Goal: Download file/media

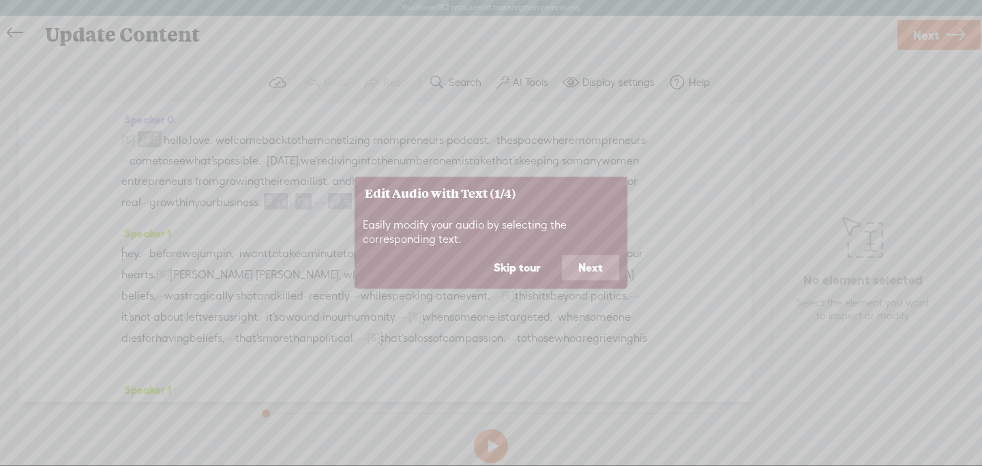
scroll to position [1, 0]
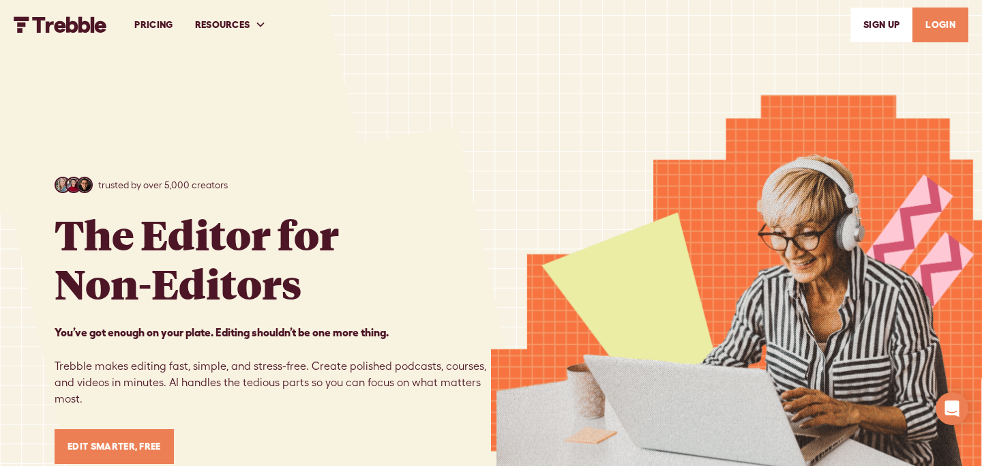
click at [928, 25] on link "LOGIN" at bounding box center [940, 24] width 56 height 35
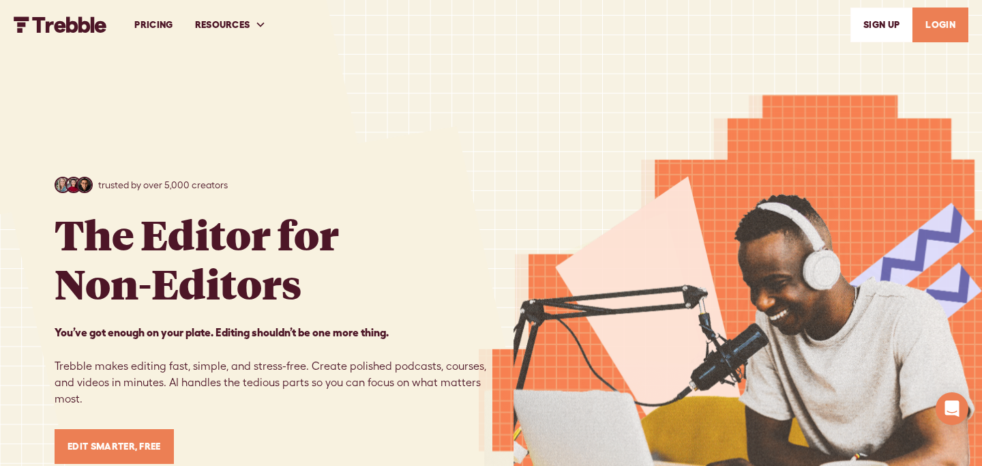
click at [951, 14] on link "LOGIN" at bounding box center [940, 24] width 56 height 35
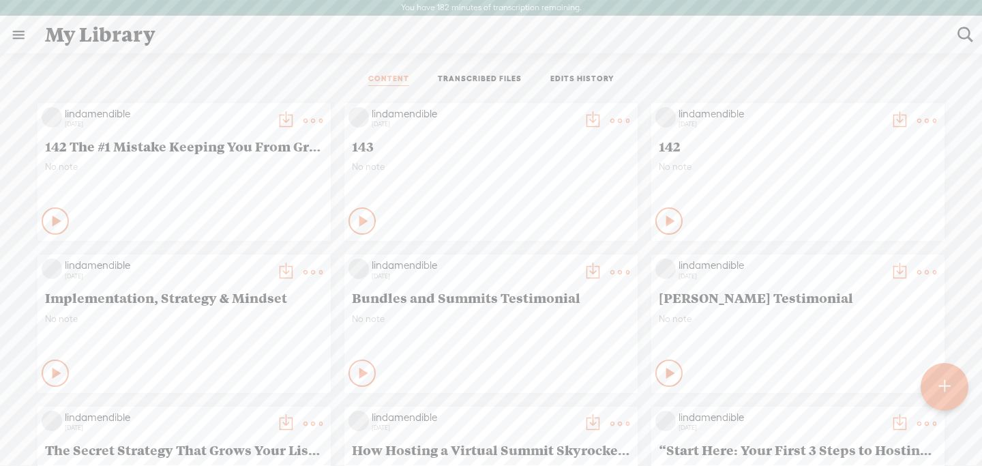
click at [202, 138] on span "142 The #1 Mistake Keeping You From Growing Your Email List (and How to Fix It)" at bounding box center [184, 146] width 278 height 16
click at [305, 114] on t at bounding box center [312, 120] width 19 height 19
click at [237, 168] on link "Edit" at bounding box center [248, 166] width 136 height 31
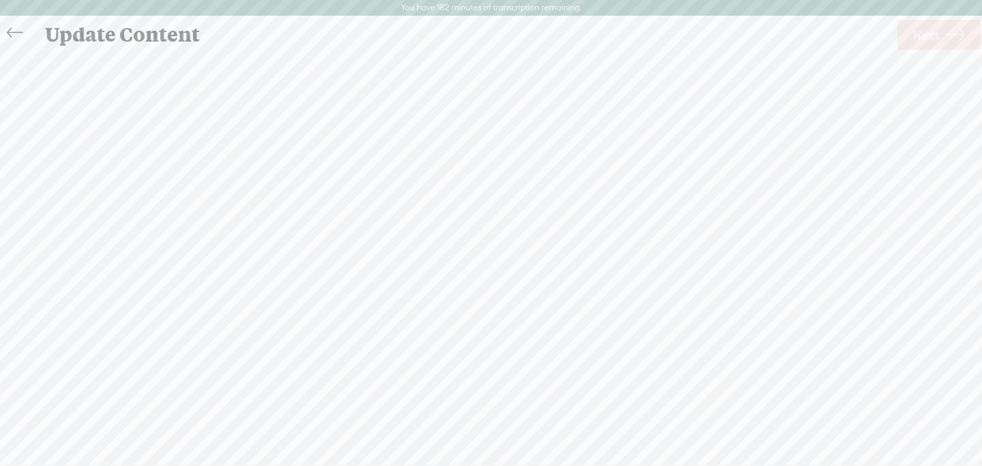
scroll to position [1, 0]
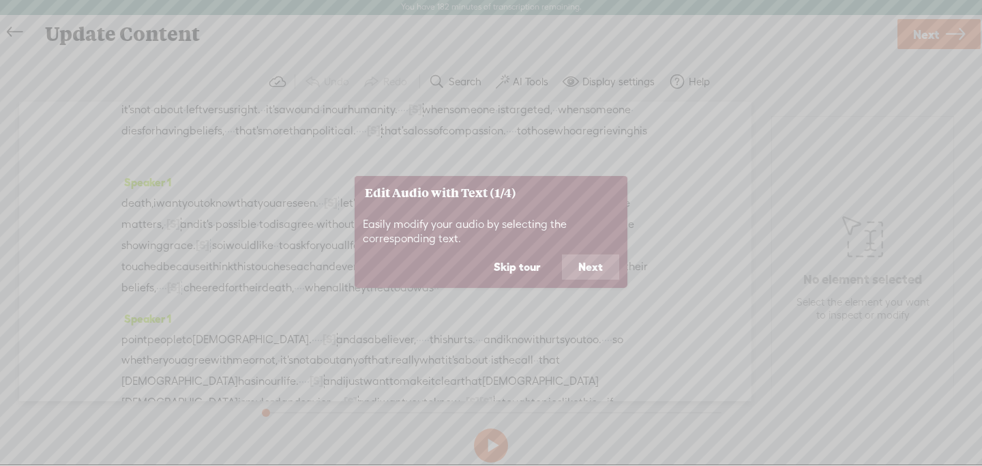
scroll to position [210, 0]
click at [526, 269] on button "Skip tour" at bounding box center [516, 267] width 79 height 26
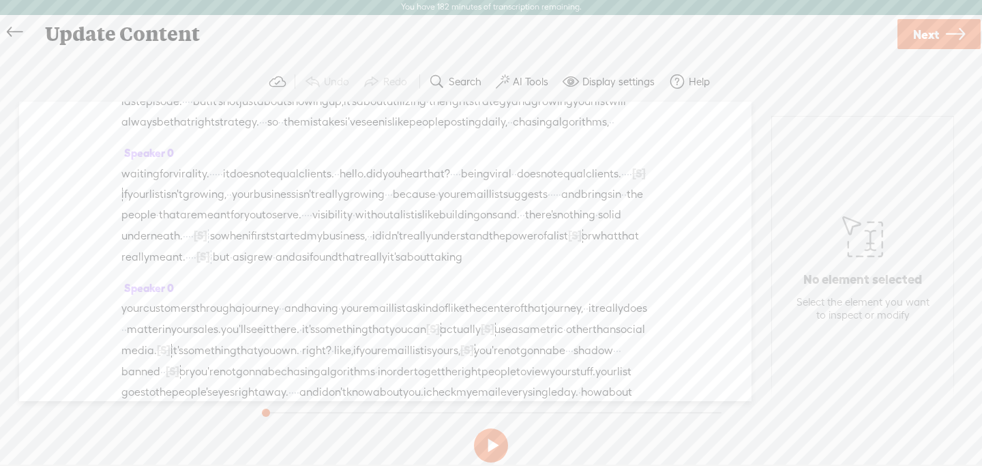
scroll to position [762, 0]
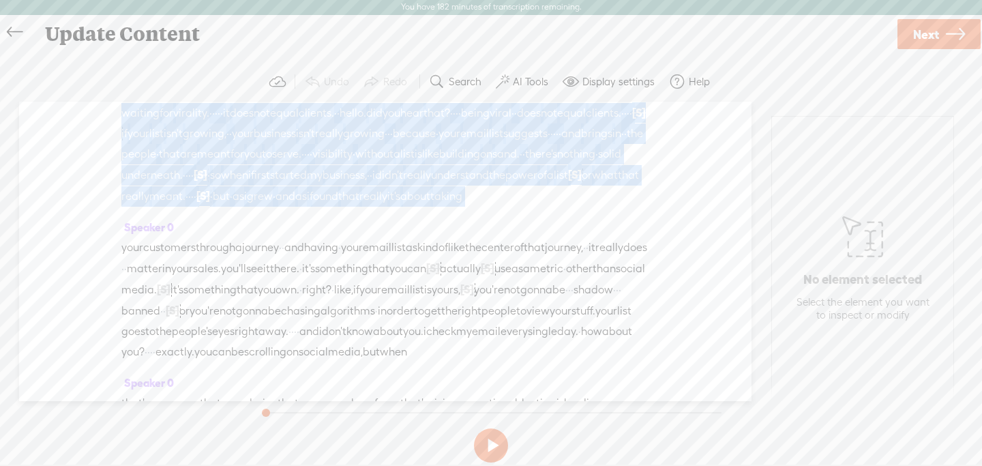
drag, startPoint x: 122, startPoint y: 143, endPoint x: 200, endPoint y: 399, distance: 267.4
click at [200, 399] on div "Speaker 0 [S] · · · · · · · · · · · · · · · · · · · · · · · · · · · · · · · · ·…" at bounding box center [385, 251] width 732 height 299
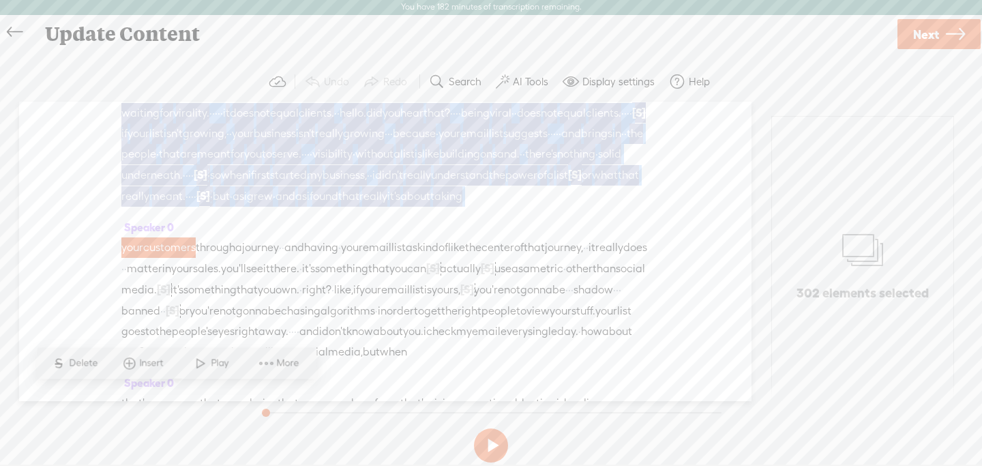
scroll to position [860, 0]
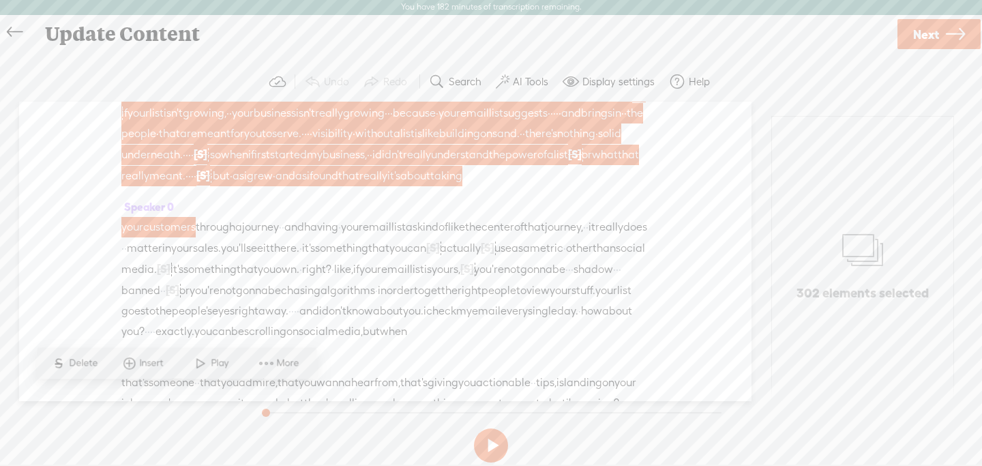
click at [251, 165] on span "first" at bounding box center [260, 155] width 19 height 20
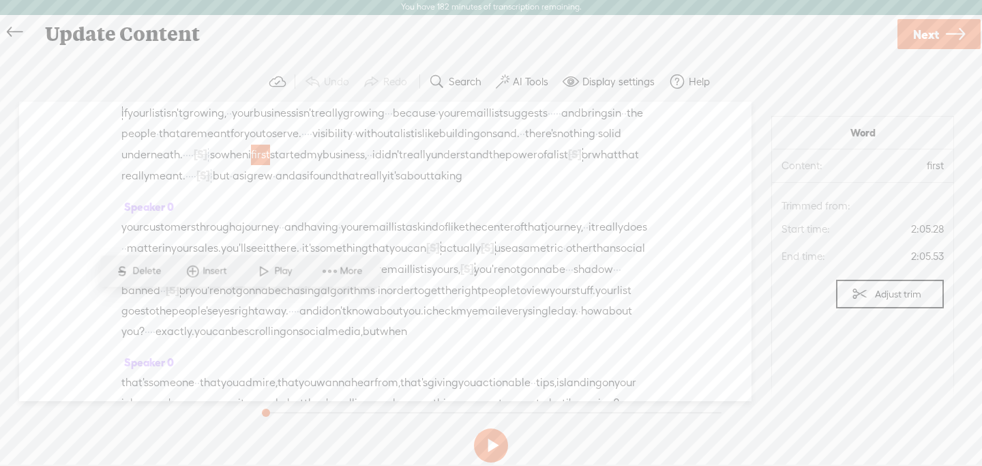
click at [422, 165] on span "really" at bounding box center [417, 155] width 28 height 20
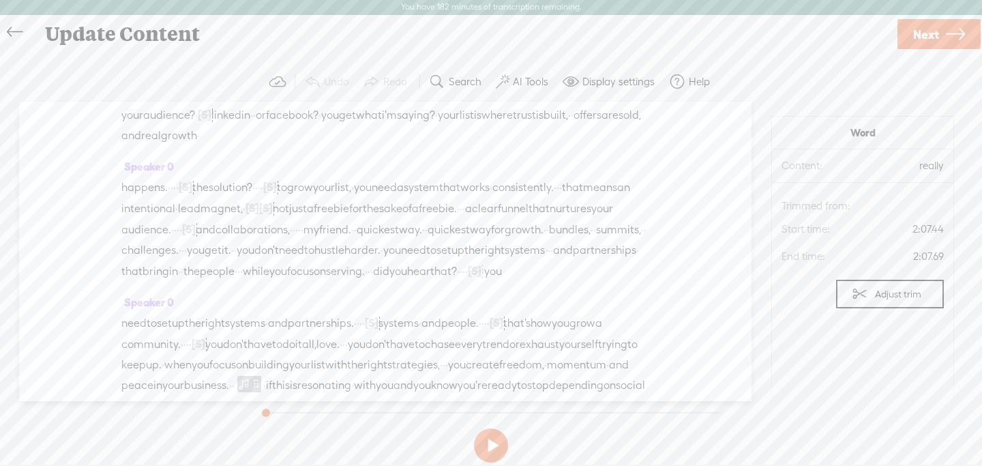
scroll to position [1288, 0]
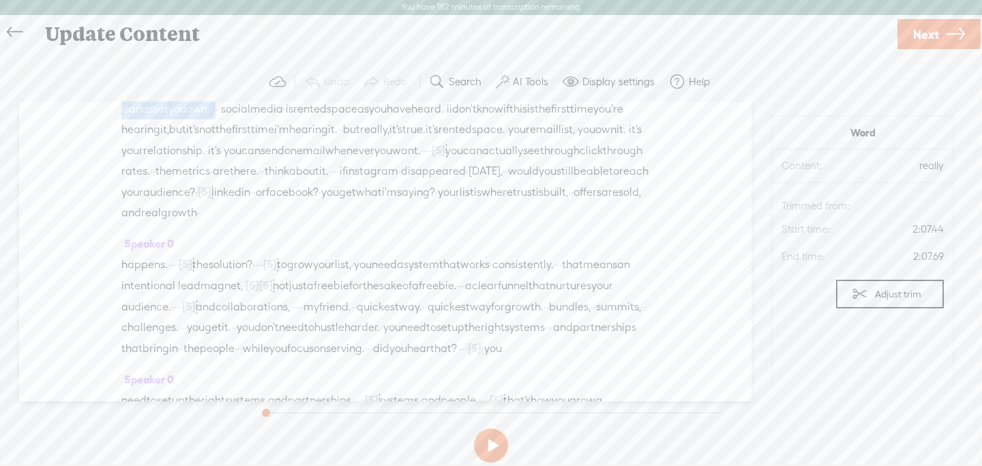
drag, startPoint x: 352, startPoint y: 181, endPoint x: 244, endPoint y: 352, distance: 202.5
click at [244, 352] on div "Speaker 0 [S] · · · · · · · · · · · · · · · · · · · · · · · · · · · · · · · · ·…" at bounding box center [385, 251] width 732 height 299
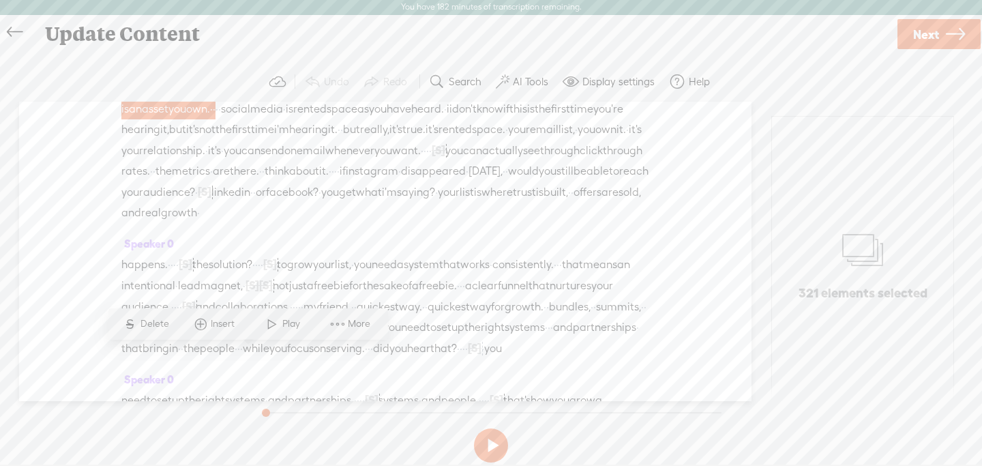
click at [339, 321] on span at bounding box center [337, 324] width 20 height 25
click at [460, 436] on span "Download selection" at bounding box center [442, 434] width 141 height 31
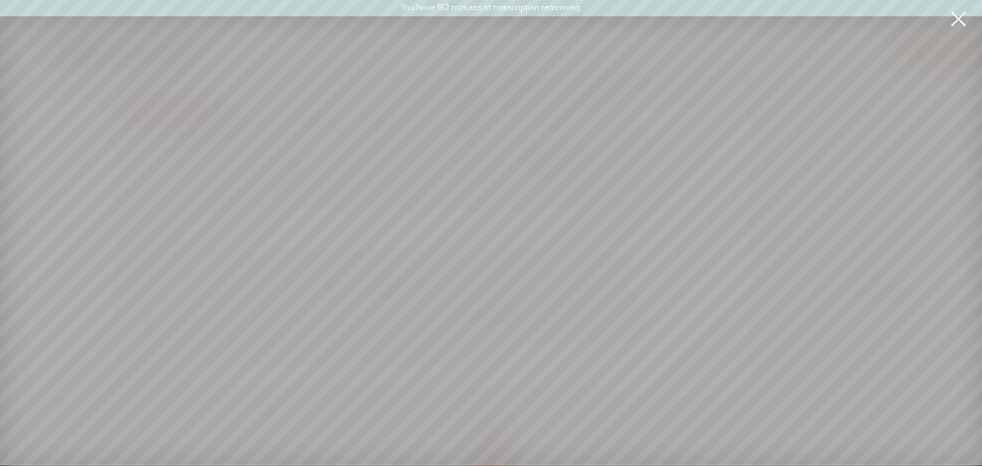
scroll to position [0, 0]
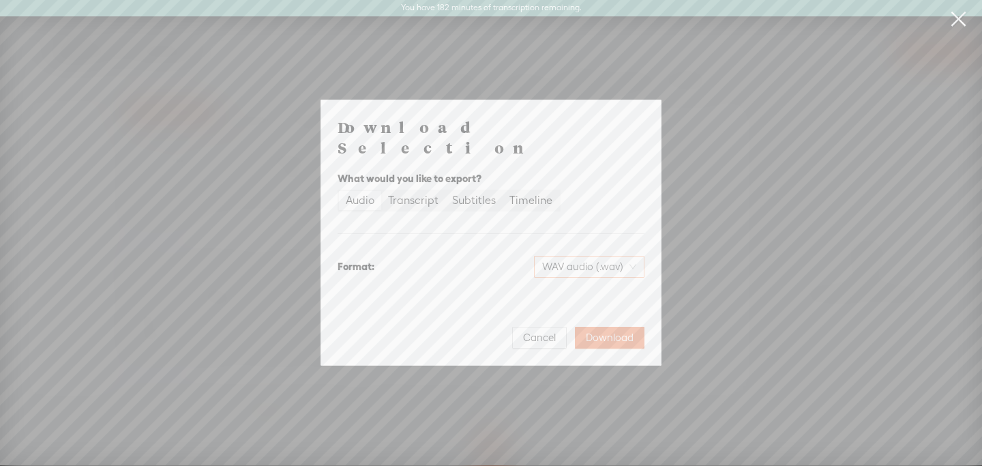
click at [598, 256] on span "WAV audio (.wav)" at bounding box center [589, 266] width 94 height 20
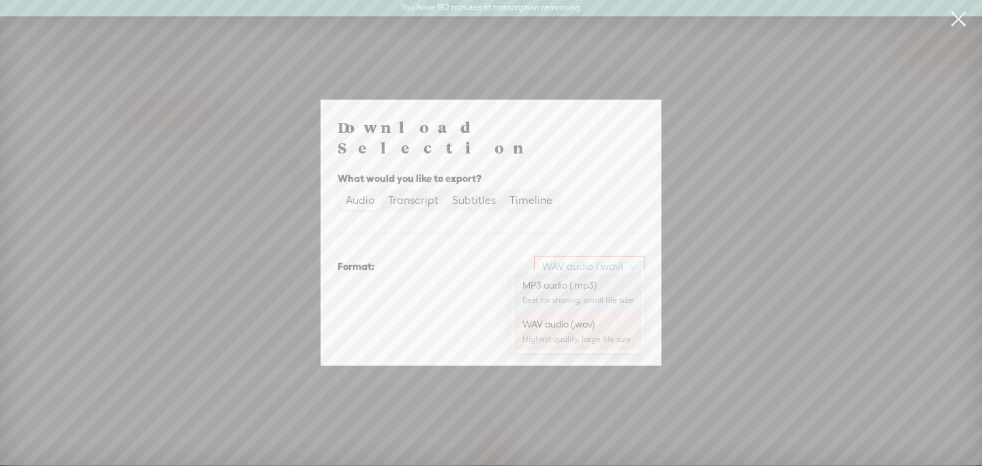
click at [573, 297] on div "Best for sharing, small file size" at bounding box center [577, 299] width 111 height 11
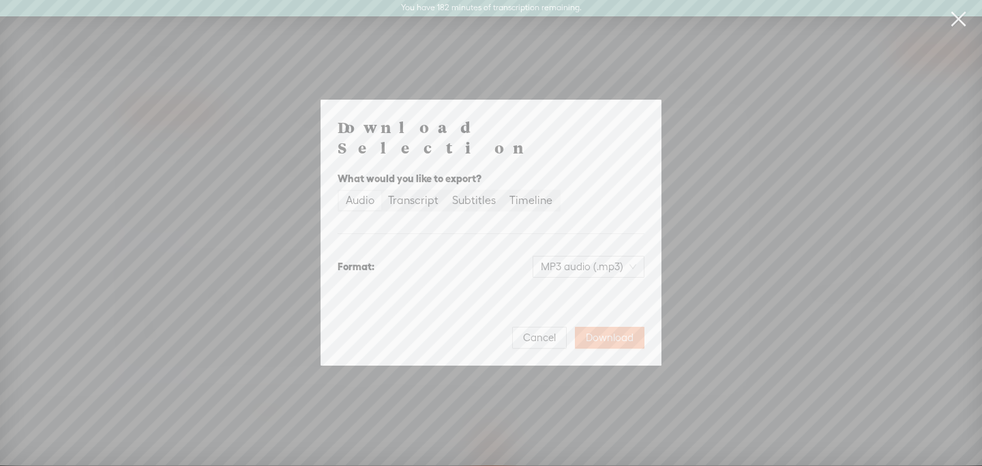
click at [608, 331] on span "Download" at bounding box center [610, 338] width 48 height 14
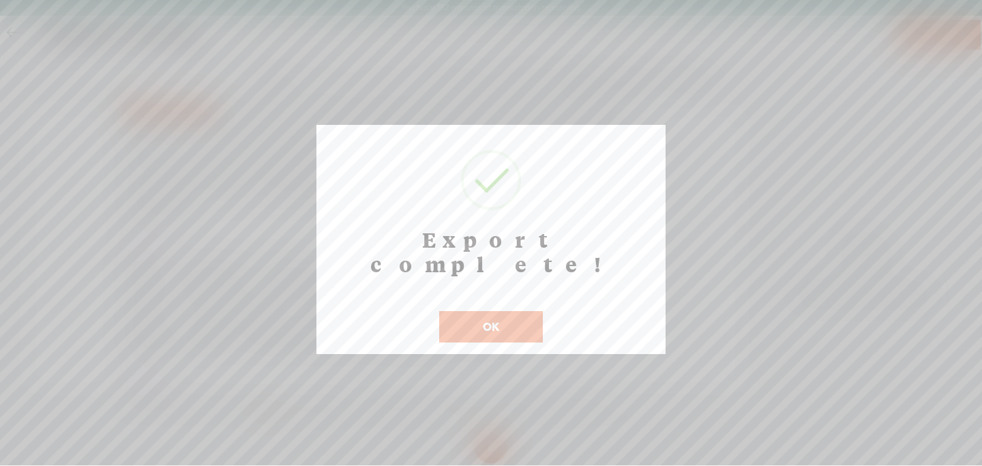
click at [512, 293] on div "OK" at bounding box center [491, 317] width 110 height 49
click at [491, 311] on button "OK" at bounding box center [491, 326] width 104 height 31
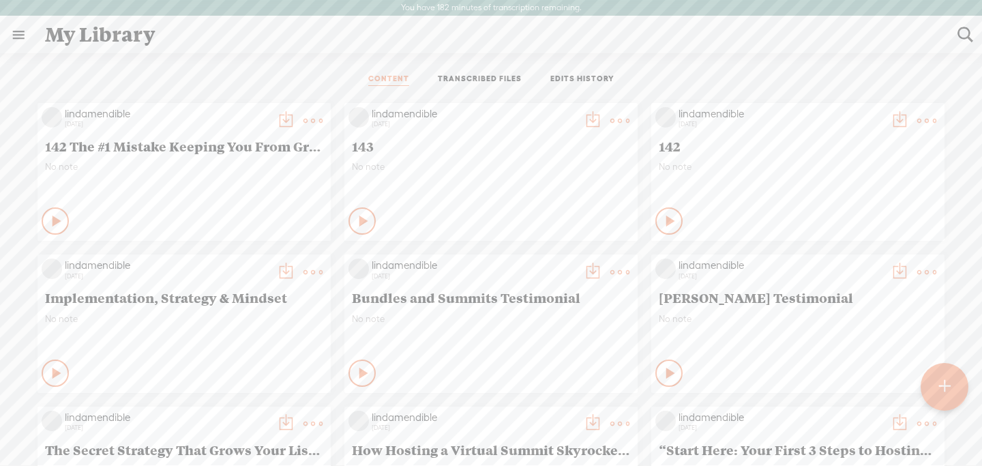
click at [307, 118] on t at bounding box center [312, 120] width 19 height 19
click at [259, 258] on link "Download as..." at bounding box center [248, 260] width 136 height 31
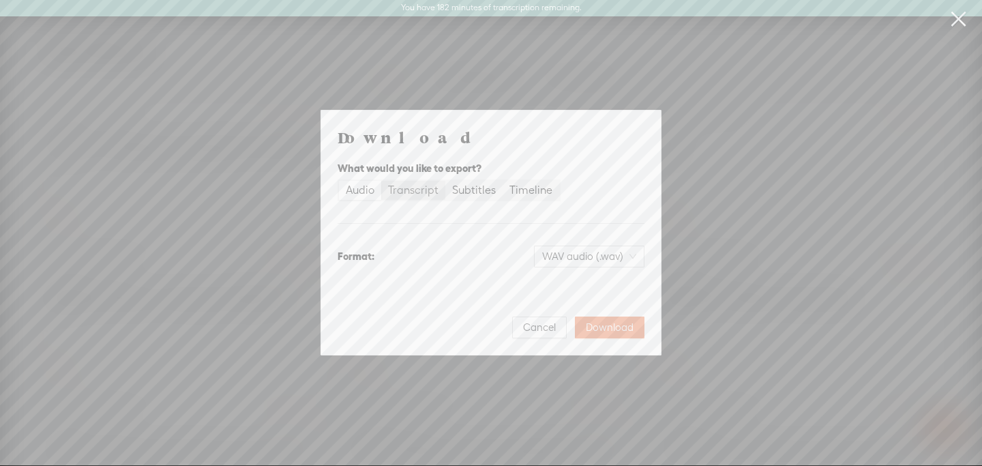
click at [406, 196] on div "Transcript" at bounding box center [413, 190] width 50 height 19
click at [381, 181] on input "Transcript" at bounding box center [381, 181] width 0 height 0
click at [620, 332] on span "Download" at bounding box center [610, 327] width 48 height 14
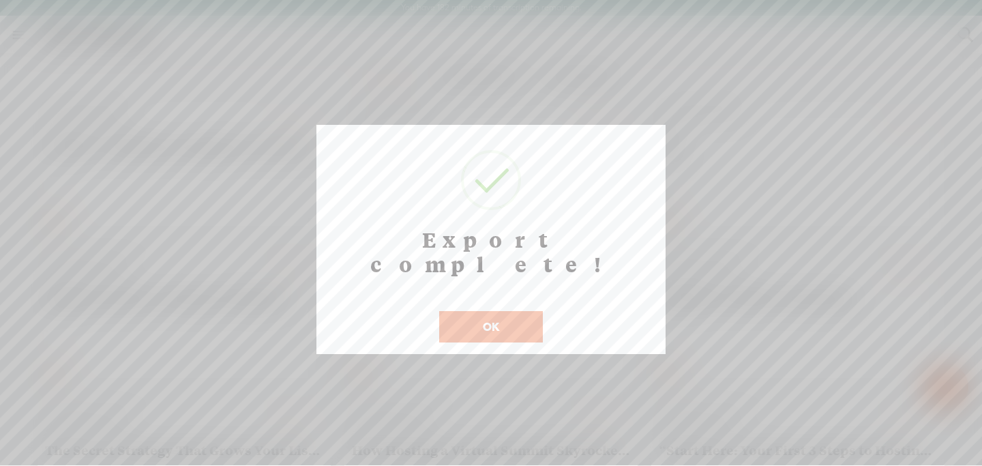
click at [502, 311] on button "OK" at bounding box center [491, 326] width 104 height 31
